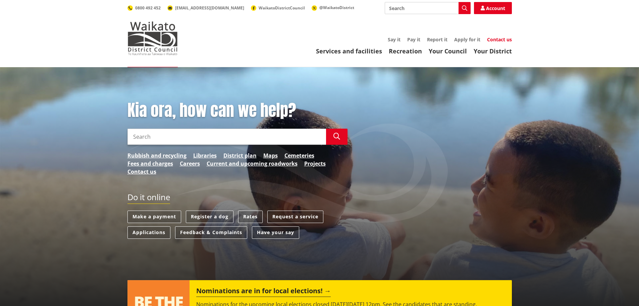
click at [498, 40] on link "Contact us" at bounding box center [499, 39] width 25 height 6
click at [433, 51] on link "Your Council" at bounding box center [448, 51] width 38 height 8
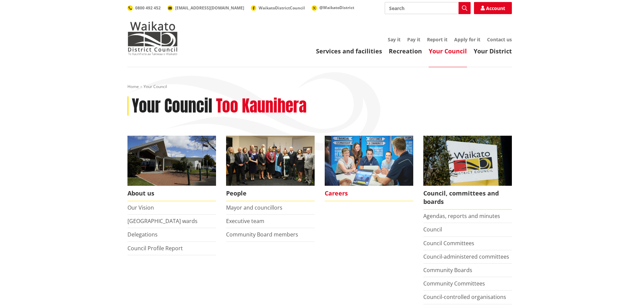
click at [340, 194] on span "Careers" at bounding box center [369, 193] width 89 height 15
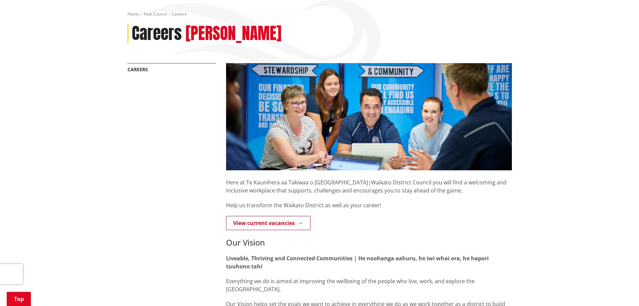
scroll to position [134, 0]
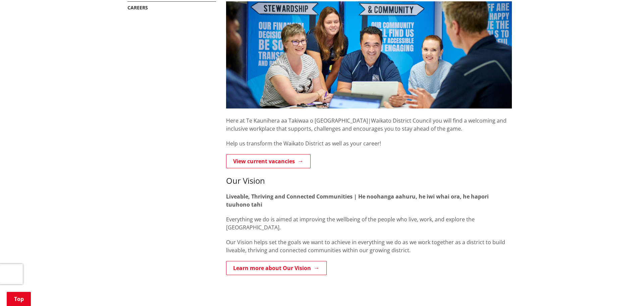
click at [273, 164] on link "View current vacancies" at bounding box center [268, 161] width 85 height 14
